Goal: Check status

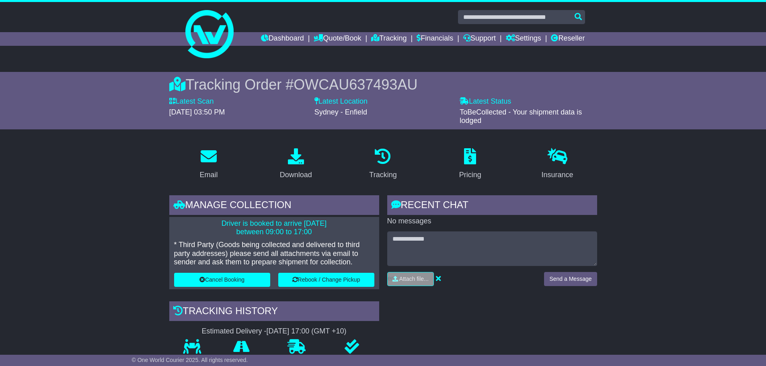
click at [348, 85] on span "OWCAU637493AU" at bounding box center [355, 84] width 124 height 16
copy span "OWCAU637493AU"
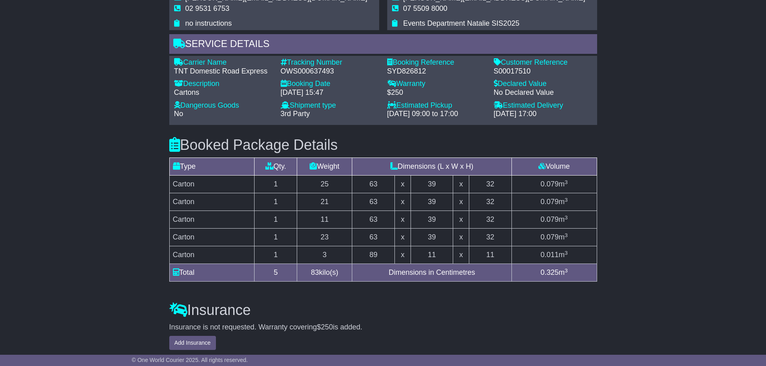
scroll to position [643, 0]
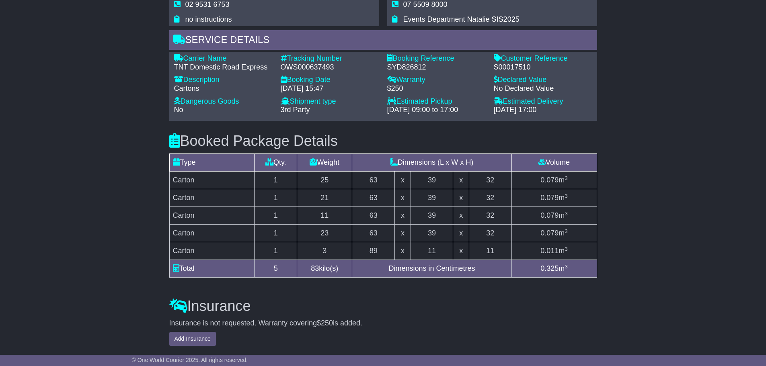
click at [502, 64] on div "S00017510" at bounding box center [542, 67] width 98 height 9
copy div "S00017510"
